Goal: Transaction & Acquisition: Purchase product/service

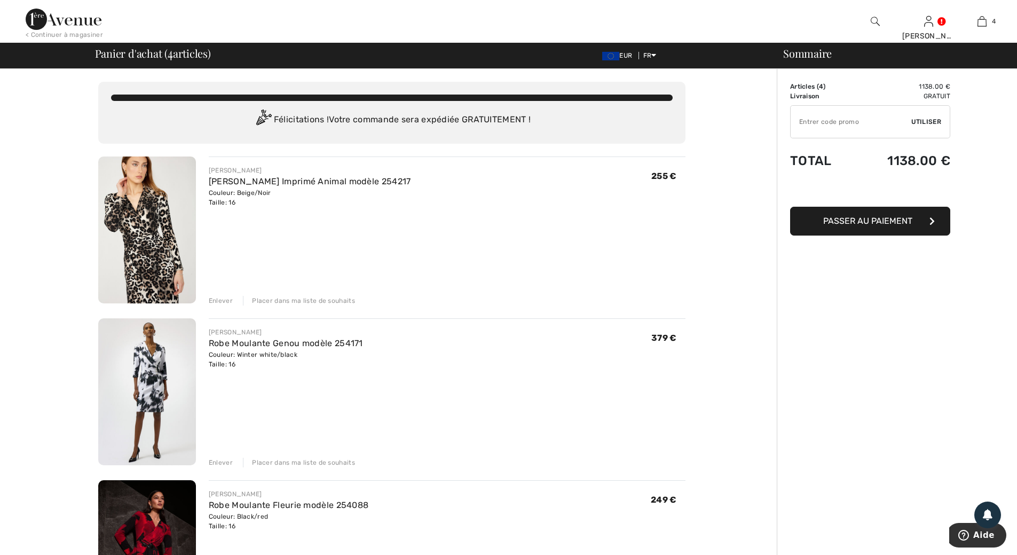
click at [164, 384] on img at bounding box center [147, 391] width 98 height 147
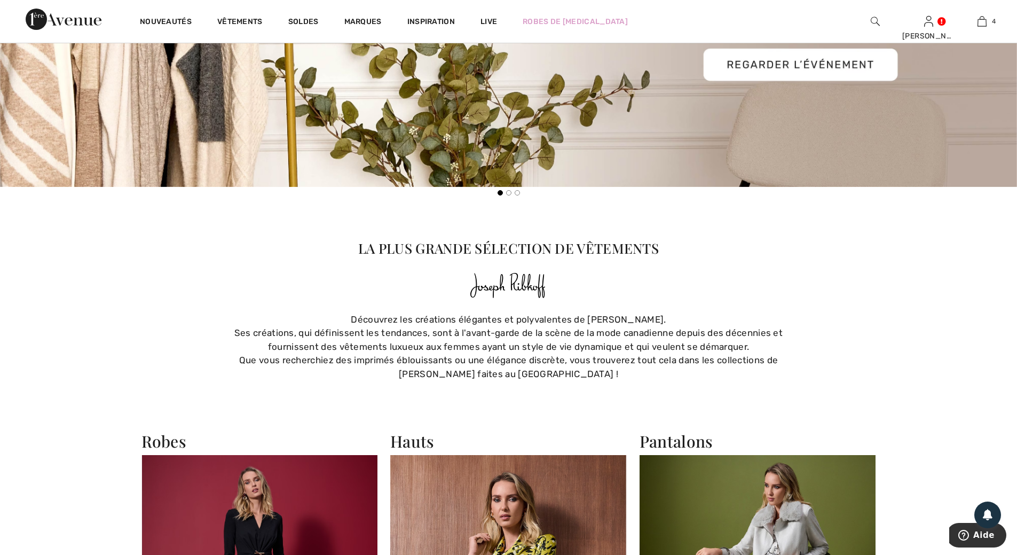
drag, startPoint x: 647, startPoint y: 87, endPoint x: 643, endPoint y: 73, distance: 14.4
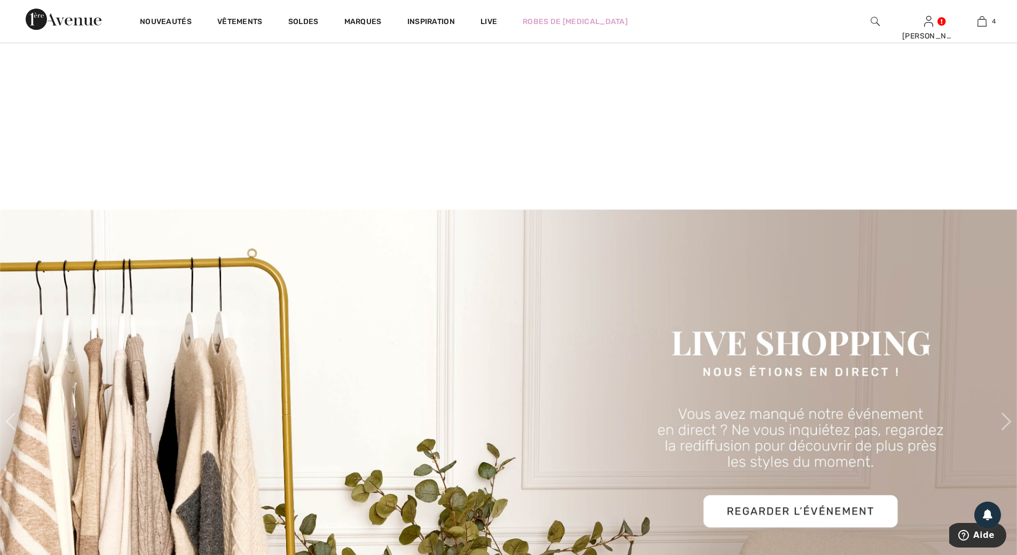
scroll to position [267, 0]
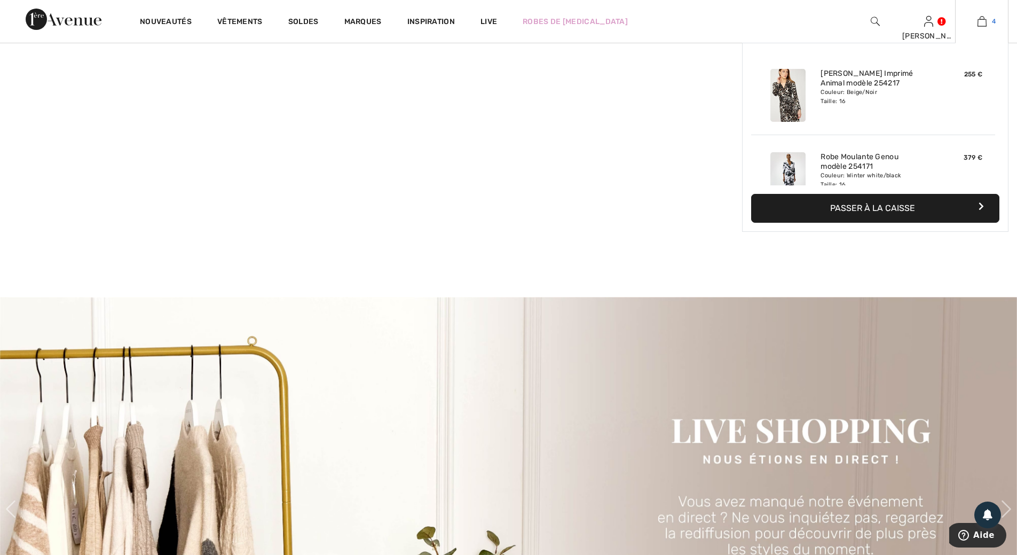
click at [985, 22] on img at bounding box center [981, 21] width 9 height 13
click at [982, 14] on div "4 Ajouté au panier Frank Lyman Robe Portefeuille Imprimé Animal Modèle 254217 2…" at bounding box center [981, 21] width 53 height 43
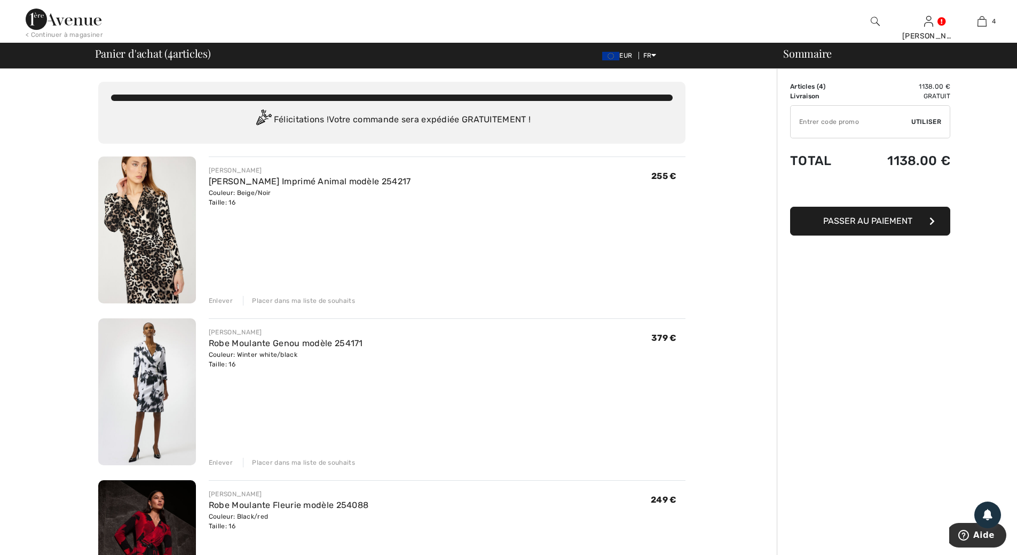
click at [222, 298] on div "Enlever" at bounding box center [221, 301] width 24 height 10
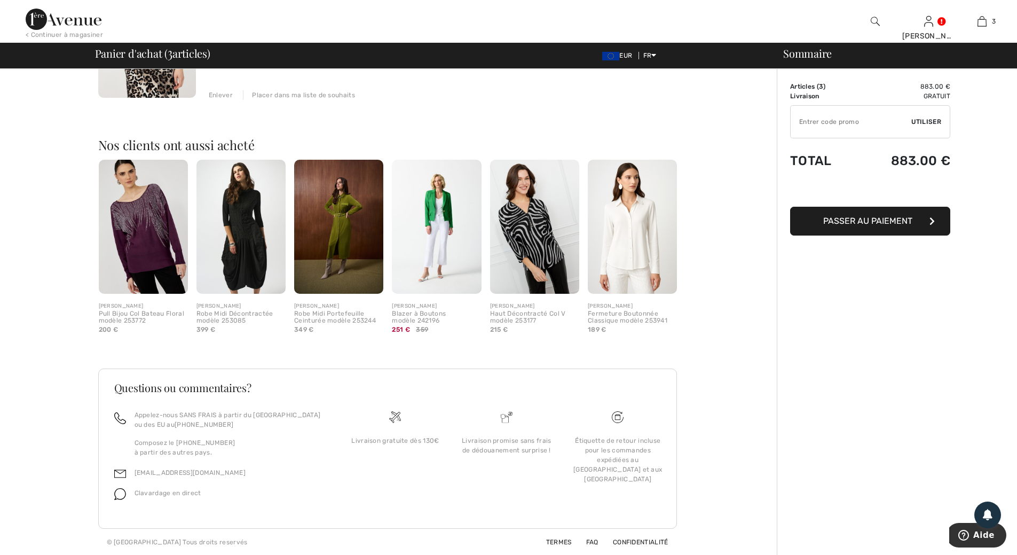
scroll to position [530, 0]
